Goal: Communication & Community: Answer question/provide support

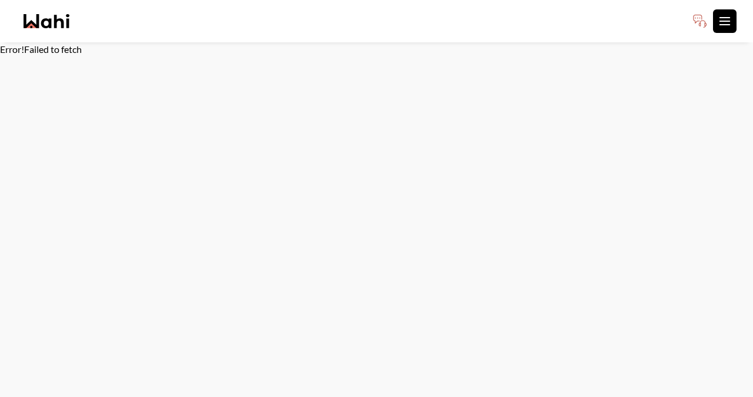
click at [716, 31] on button "Toggle open navigation menu" at bounding box center [725, 21] width 24 height 24
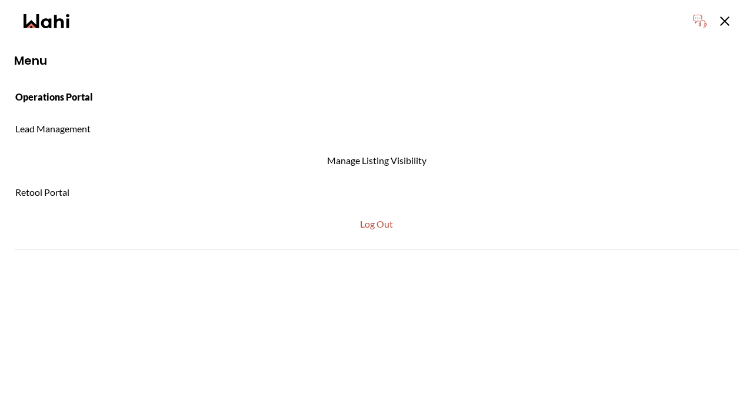
click at [44, 99] on link "Operations Portal" at bounding box center [376, 97] width 753 height 27
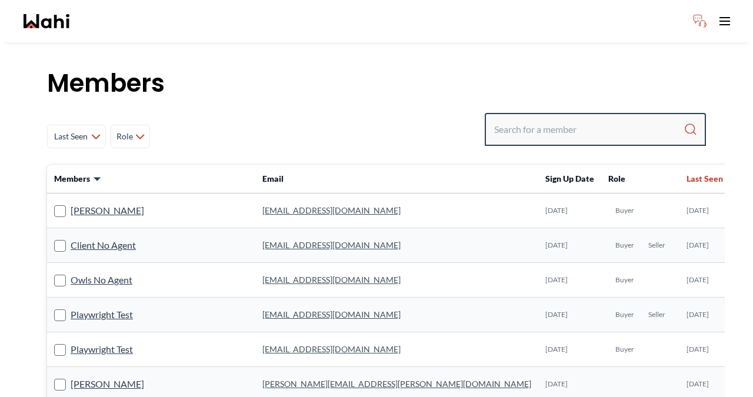
click at [601, 125] on input "Search input" at bounding box center [588, 129] width 189 height 21
type input "behnam"
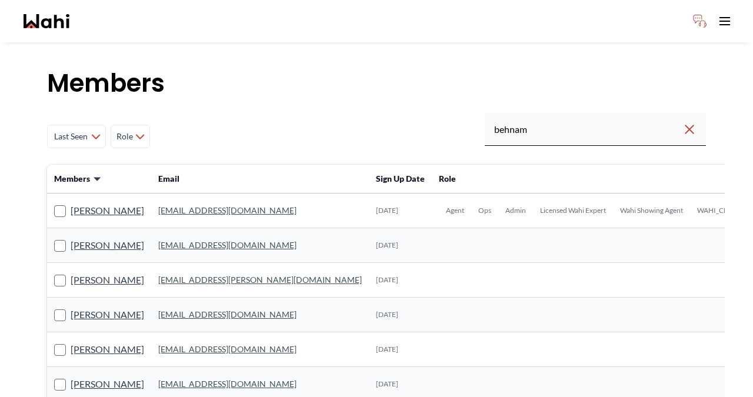
click at [199, 209] on link "behnam.fazili@wahi.com" at bounding box center [227, 210] width 138 height 10
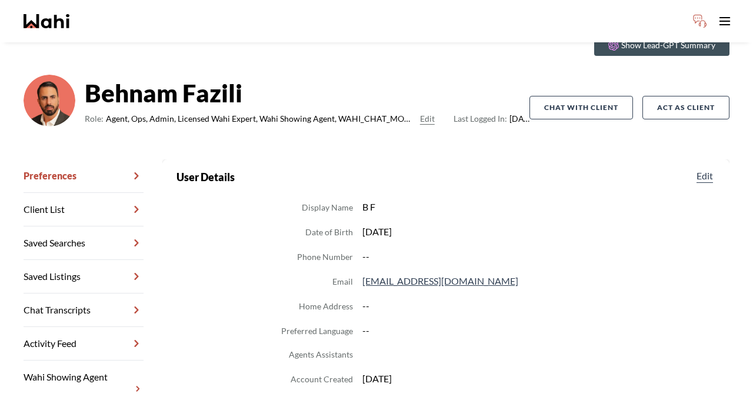
scroll to position [112, 0]
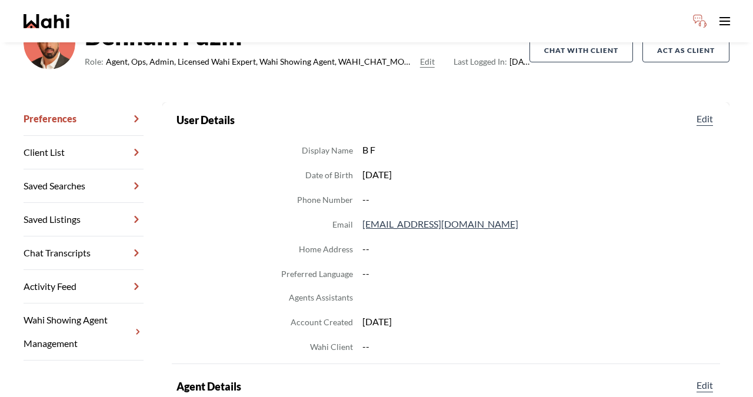
click at [86, 254] on link "Chat Transcripts" at bounding box center [84, 253] width 120 height 34
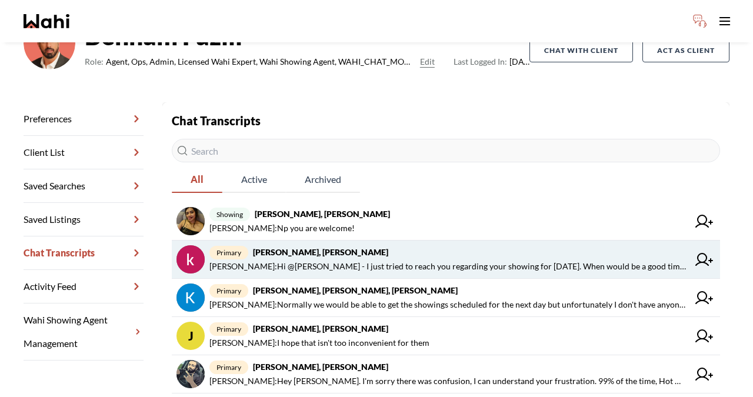
click at [391, 254] on span "primary khalid Alvi, Behnam" at bounding box center [448, 252] width 479 height 14
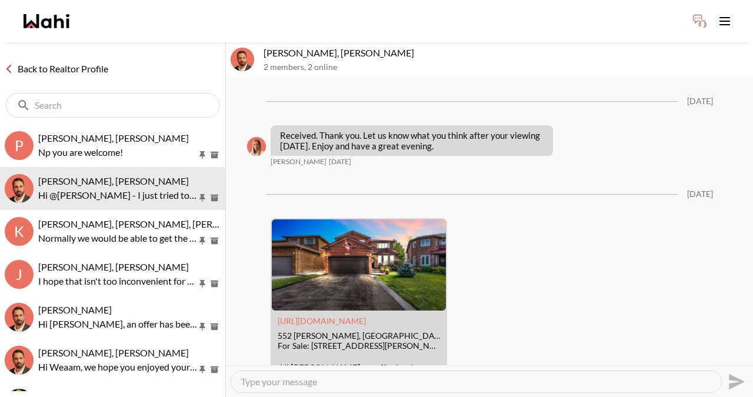
scroll to position [3638, 0]
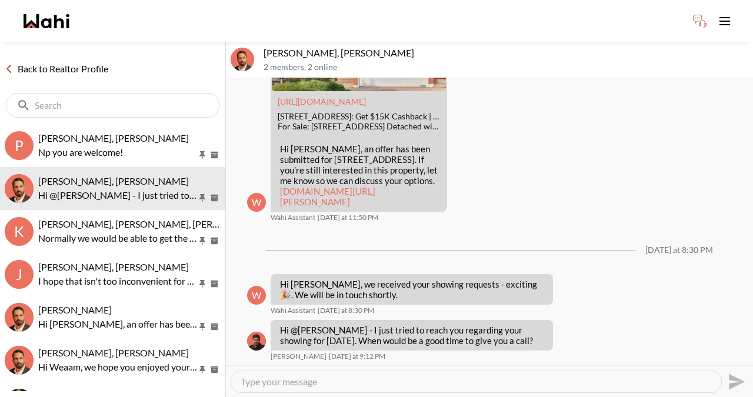
click at [8, 66] on icon at bounding box center [9, 69] width 8 height 8
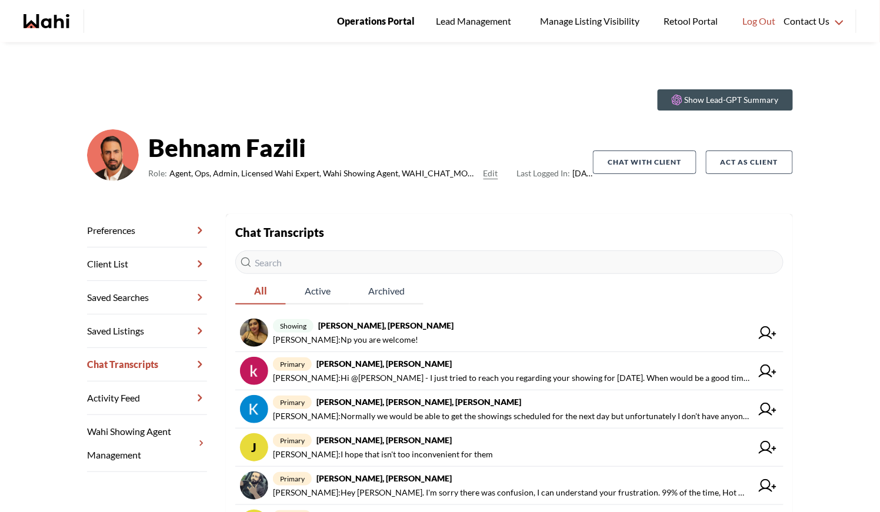
click at [385, 22] on span "Operations Portal" at bounding box center [376, 21] width 78 height 15
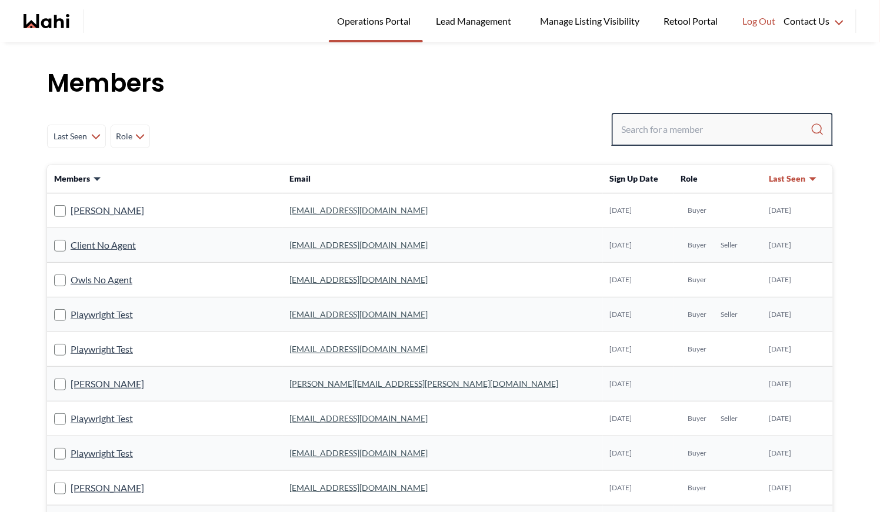
click at [630, 129] on input "Search input" at bounding box center [715, 129] width 189 height 21
type input "michelle ryck"
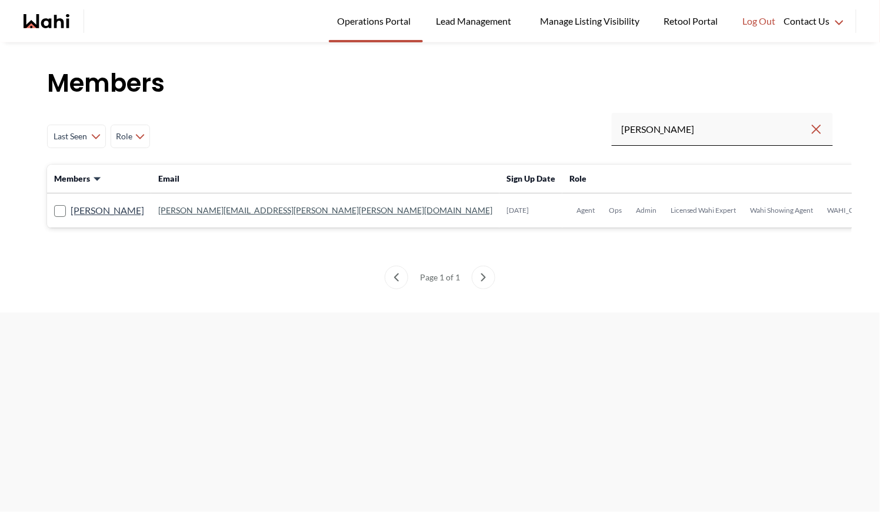
click at [219, 213] on link "michelle.williams@wahi.com" at bounding box center [325, 210] width 334 height 10
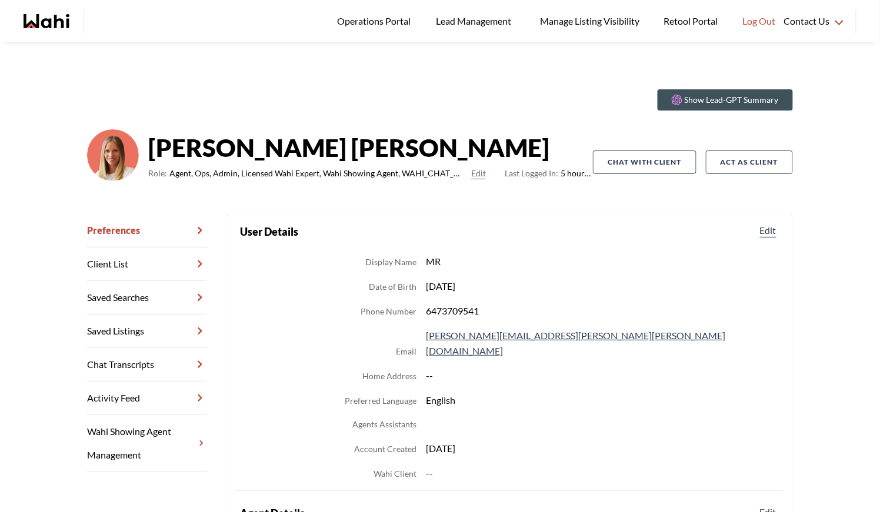
click at [161, 358] on link "Chat Transcripts" at bounding box center [147, 365] width 120 height 34
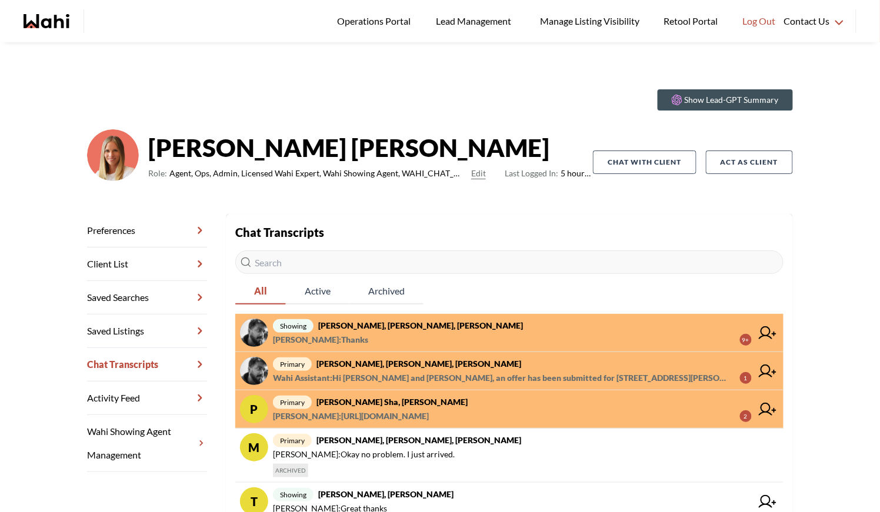
click at [467, 402] on span "primary pankaj sha, Michelle" at bounding box center [512, 402] width 479 height 14
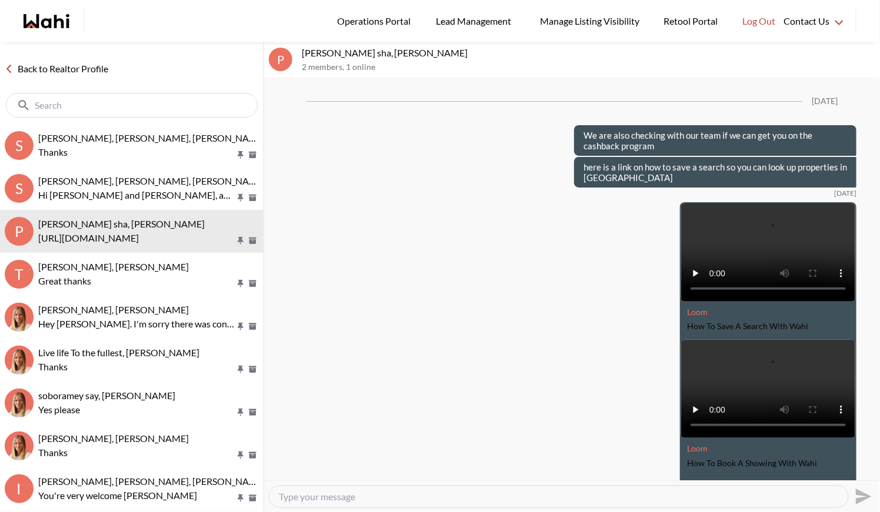
scroll to position [1500, 0]
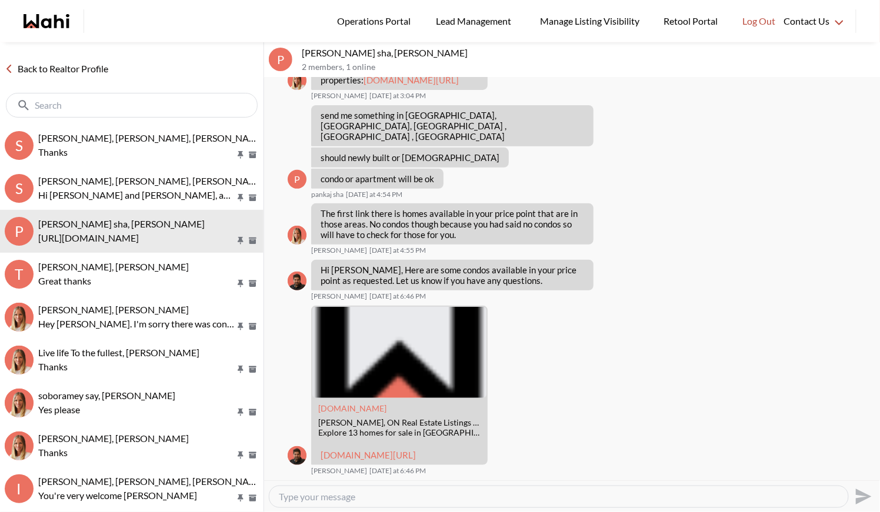
click at [52, 67] on link "Back to Realtor Profile" at bounding box center [56, 68] width 113 height 15
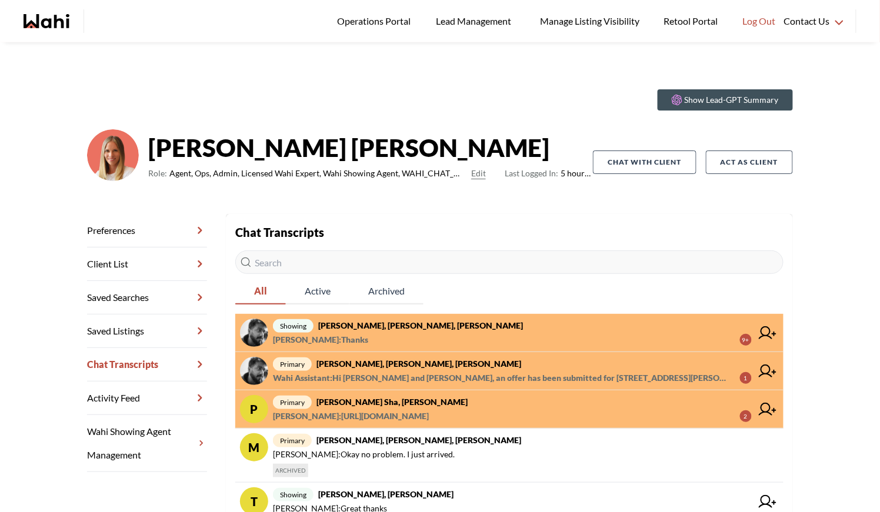
click at [463, 369] on span "primary Sourav Singh, Kirti Pal, Michelle" at bounding box center [512, 364] width 479 height 14
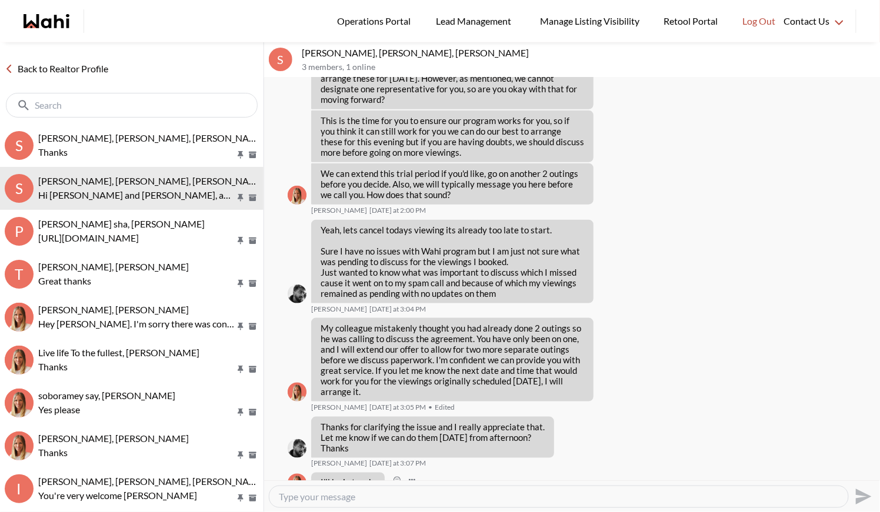
scroll to position [1529, 0]
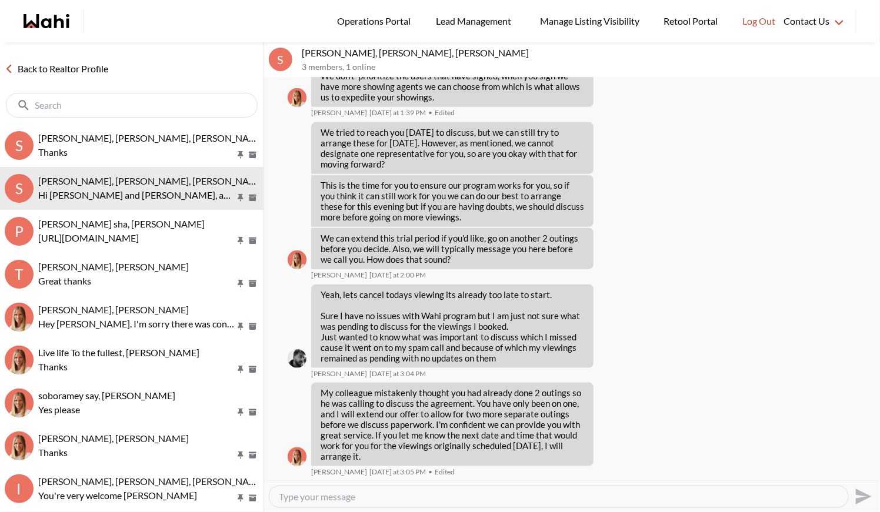
click at [56, 69] on link "Back to Realtor Profile" at bounding box center [56, 68] width 113 height 15
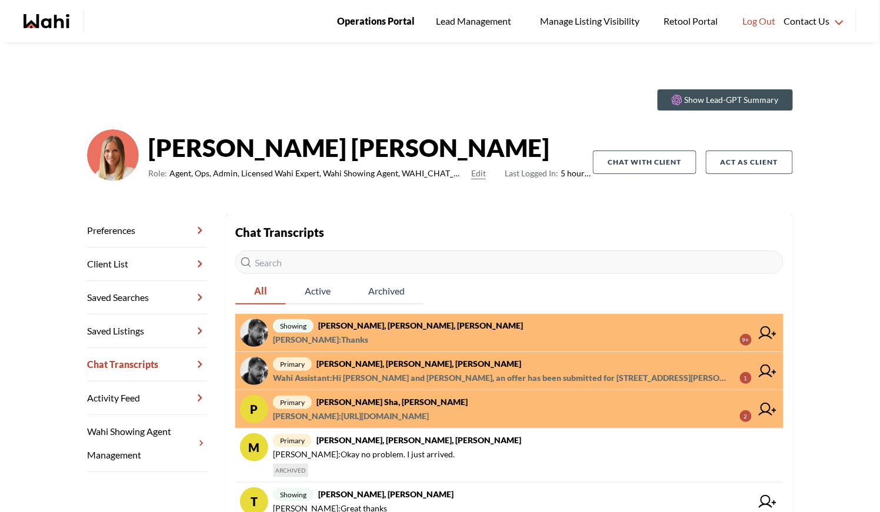
click at [359, 17] on span "Operations Portal" at bounding box center [376, 21] width 78 height 15
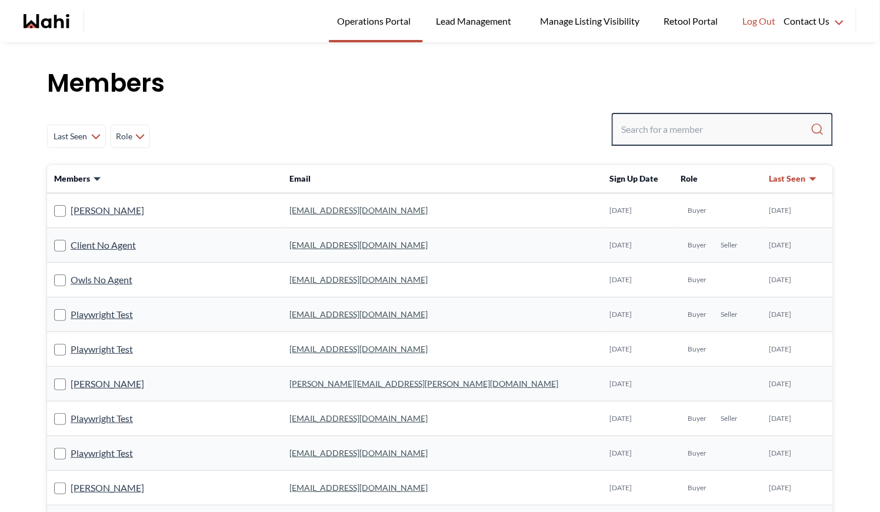
click at [656, 132] on input "Search input" at bounding box center [715, 129] width 189 height 21
type input "barbara"
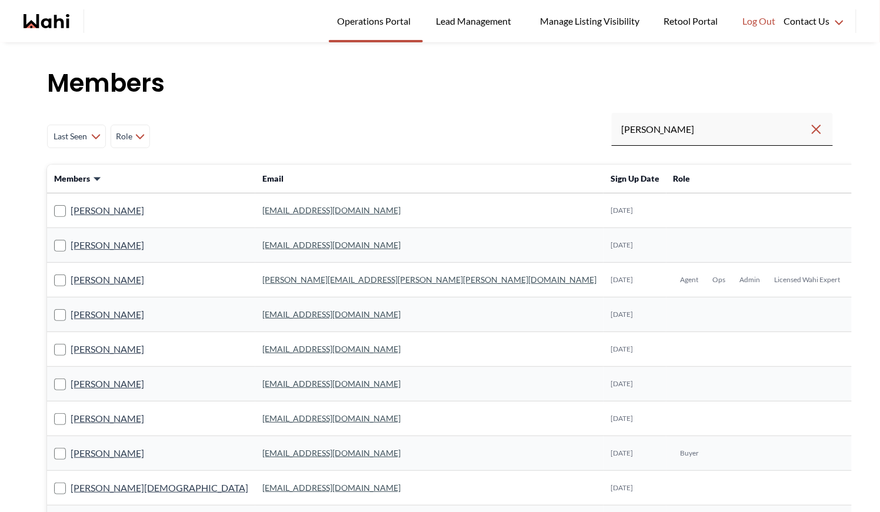
click at [262, 277] on link "barb.funt@wahi.com" at bounding box center [429, 280] width 334 height 10
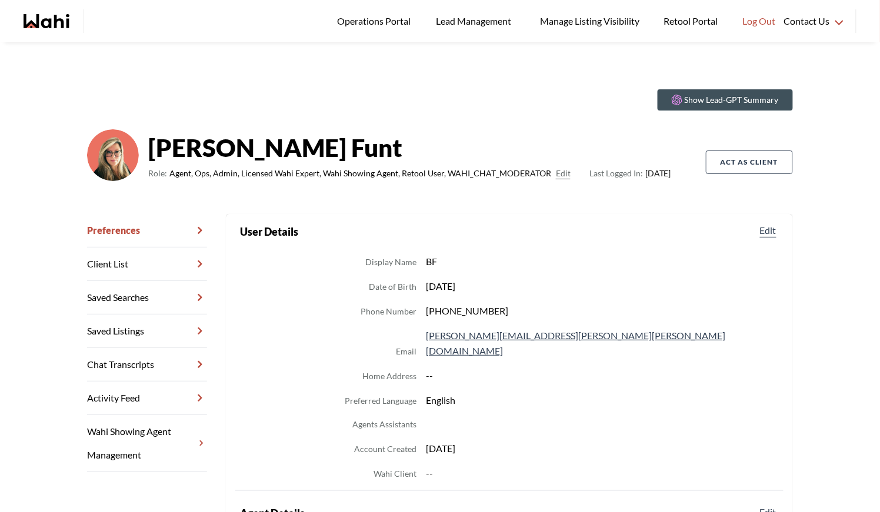
click at [124, 365] on link "Chat Transcripts" at bounding box center [147, 365] width 120 height 34
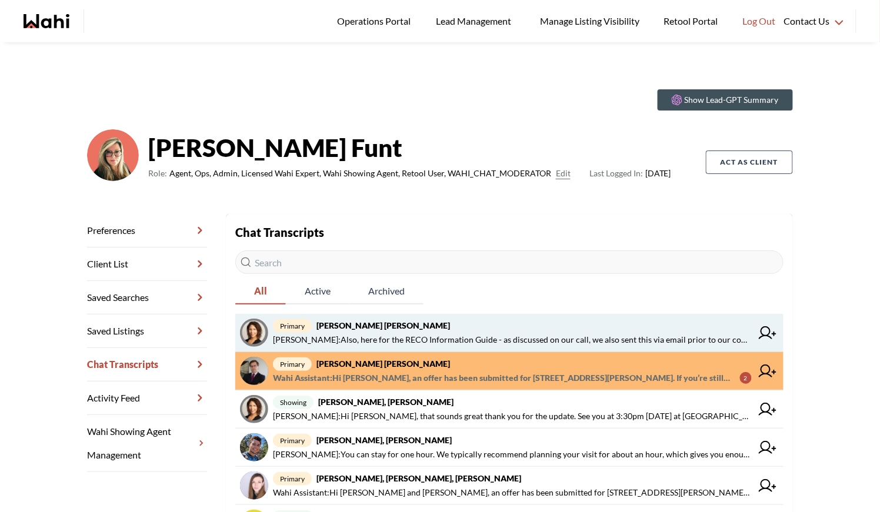
click at [420, 328] on span "primary Meghan DuCille, Barbara" at bounding box center [512, 326] width 479 height 14
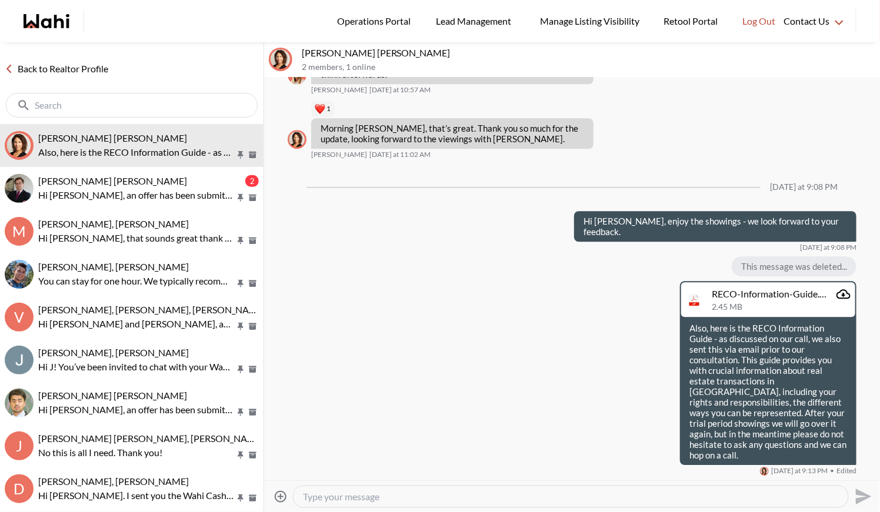
scroll to position [882, 0]
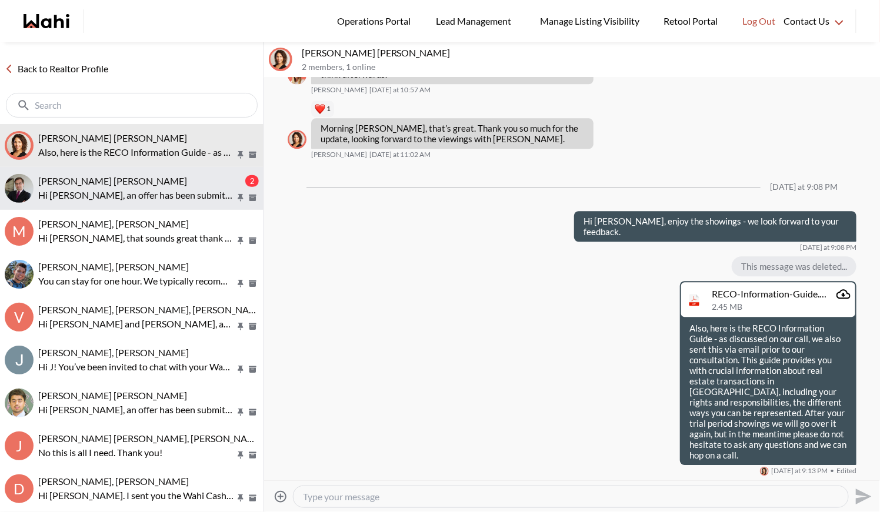
click at [69, 198] on p "Hi Arek, an offer has been submitted for 187 Prince Edward Dr S, Toronto, Ontar…" at bounding box center [136, 195] width 197 height 14
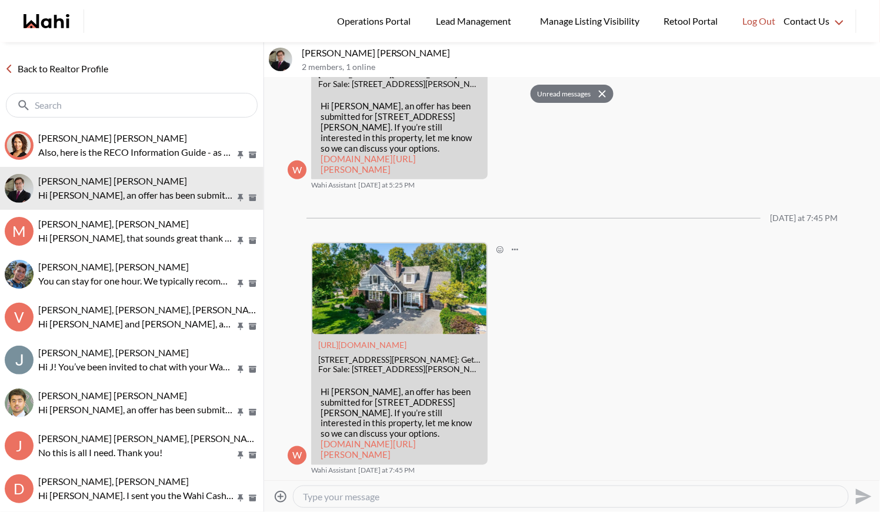
scroll to position [1678, 0]
click at [563, 86] on button "Unread messages" at bounding box center [563, 94] width 64 height 19
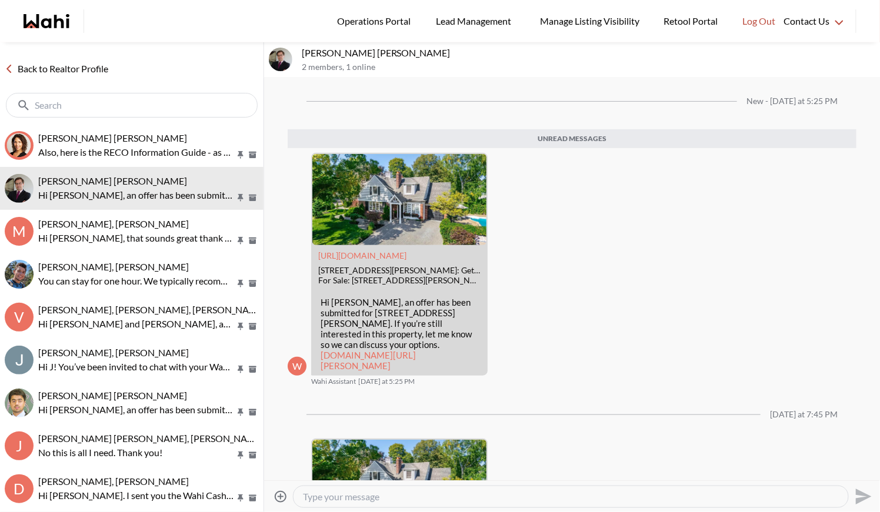
click at [42, 68] on link "Back to Realtor Profile" at bounding box center [56, 68] width 113 height 15
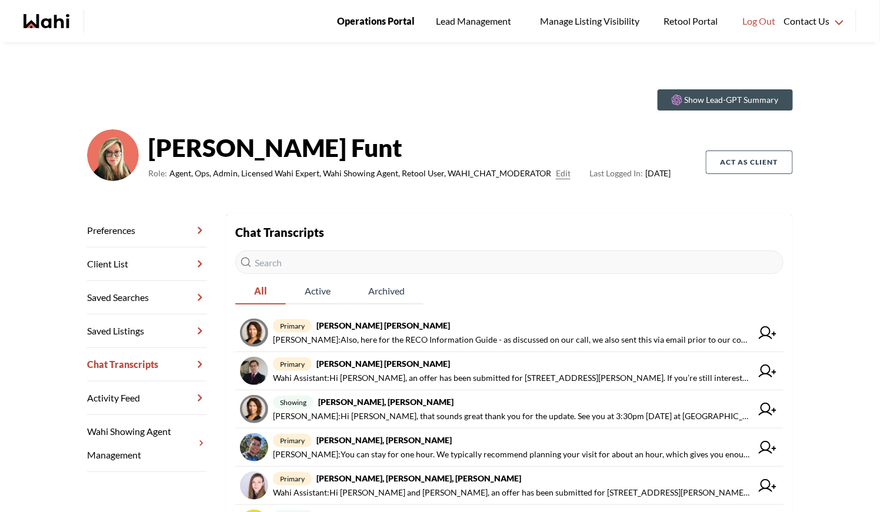
click at [372, 19] on span "Operations Portal" at bounding box center [376, 21] width 78 height 15
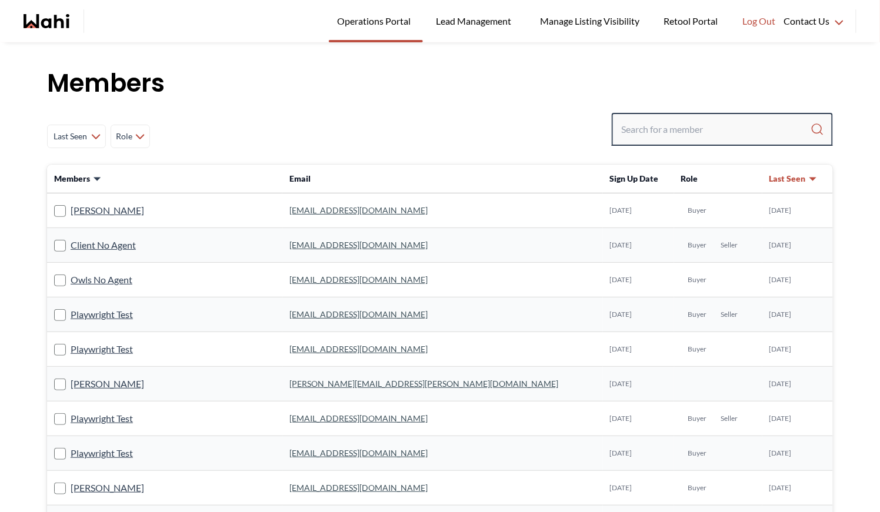
click at [641, 125] on input "Search input" at bounding box center [715, 129] width 189 height 21
type input "[PERSON_NAME]"
